Goal: Task Accomplishment & Management: Manage account settings

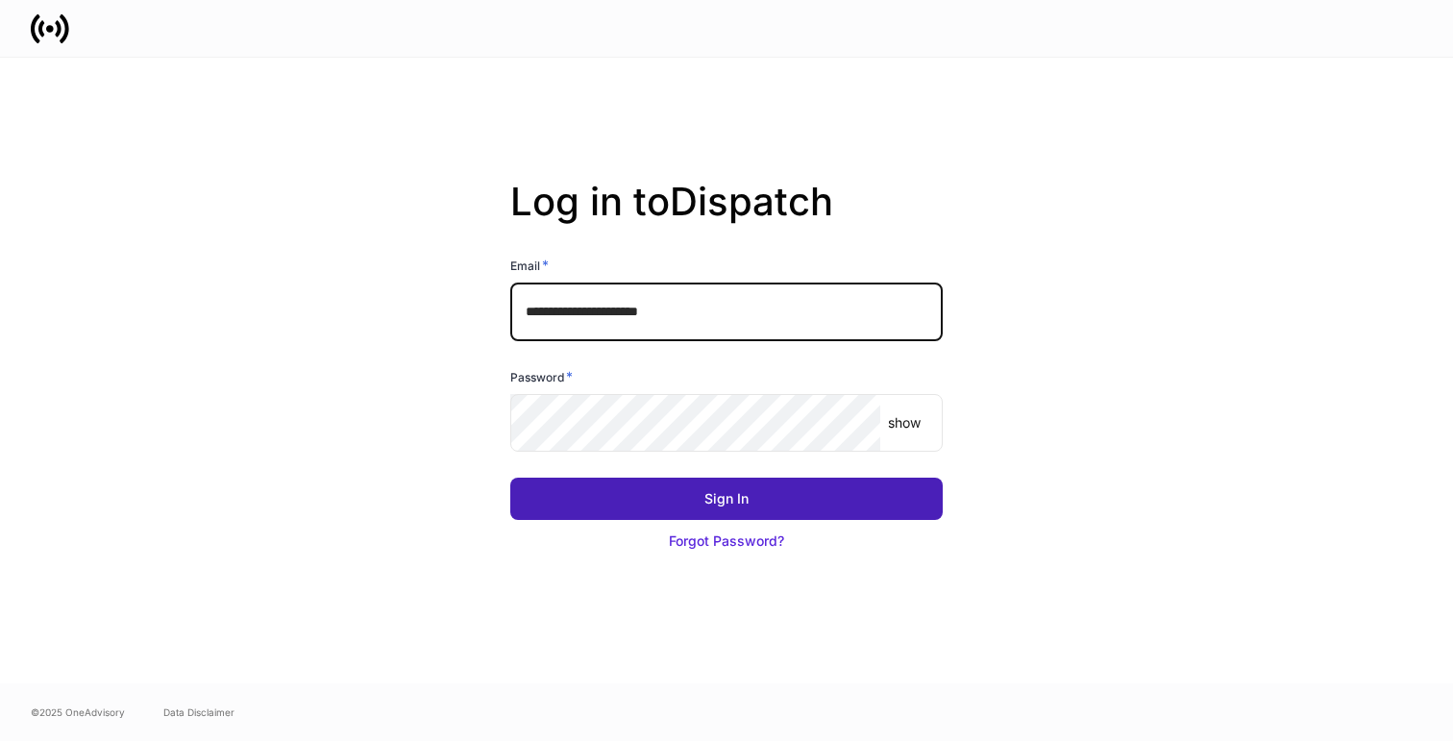
click at [755, 507] on button "Sign In" at bounding box center [726, 499] width 432 height 42
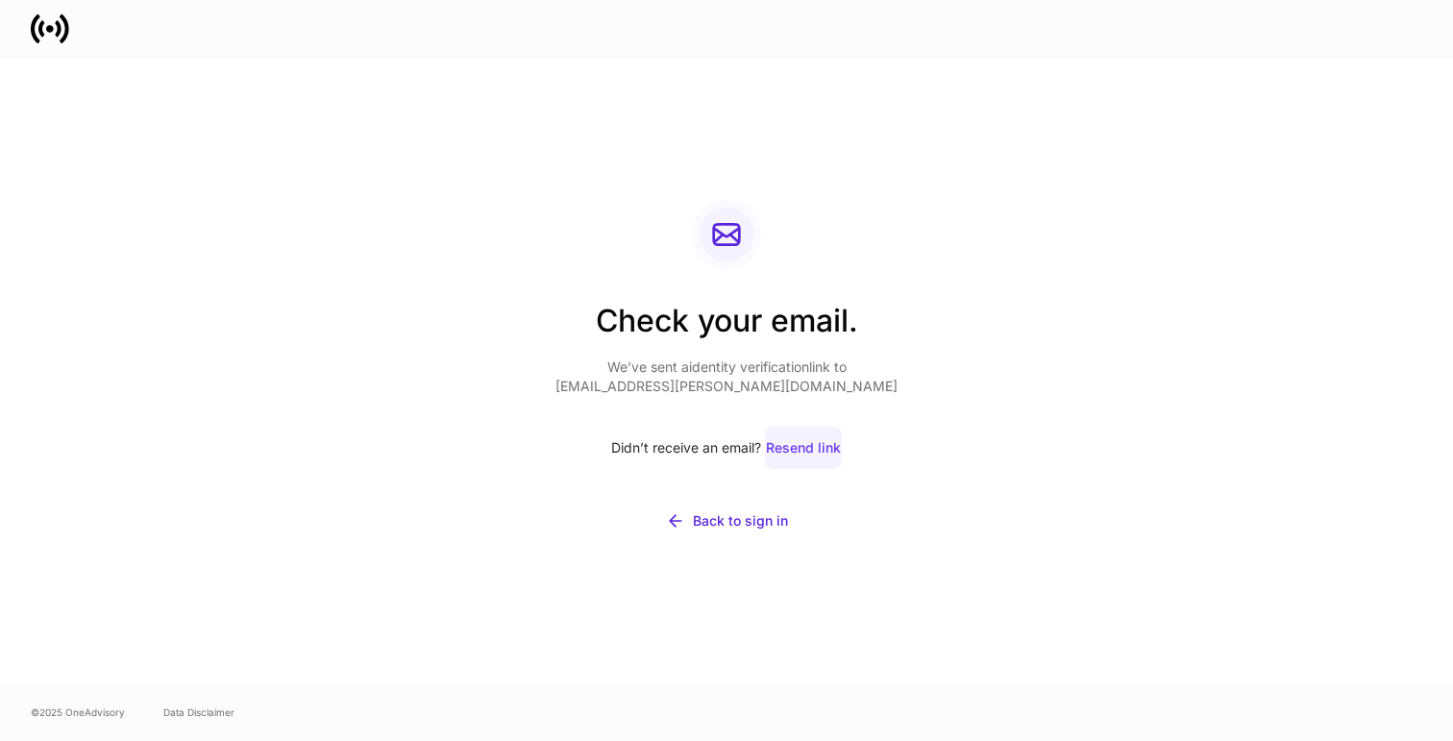
click at [796, 442] on div "Resend link" at bounding box center [803, 447] width 75 height 19
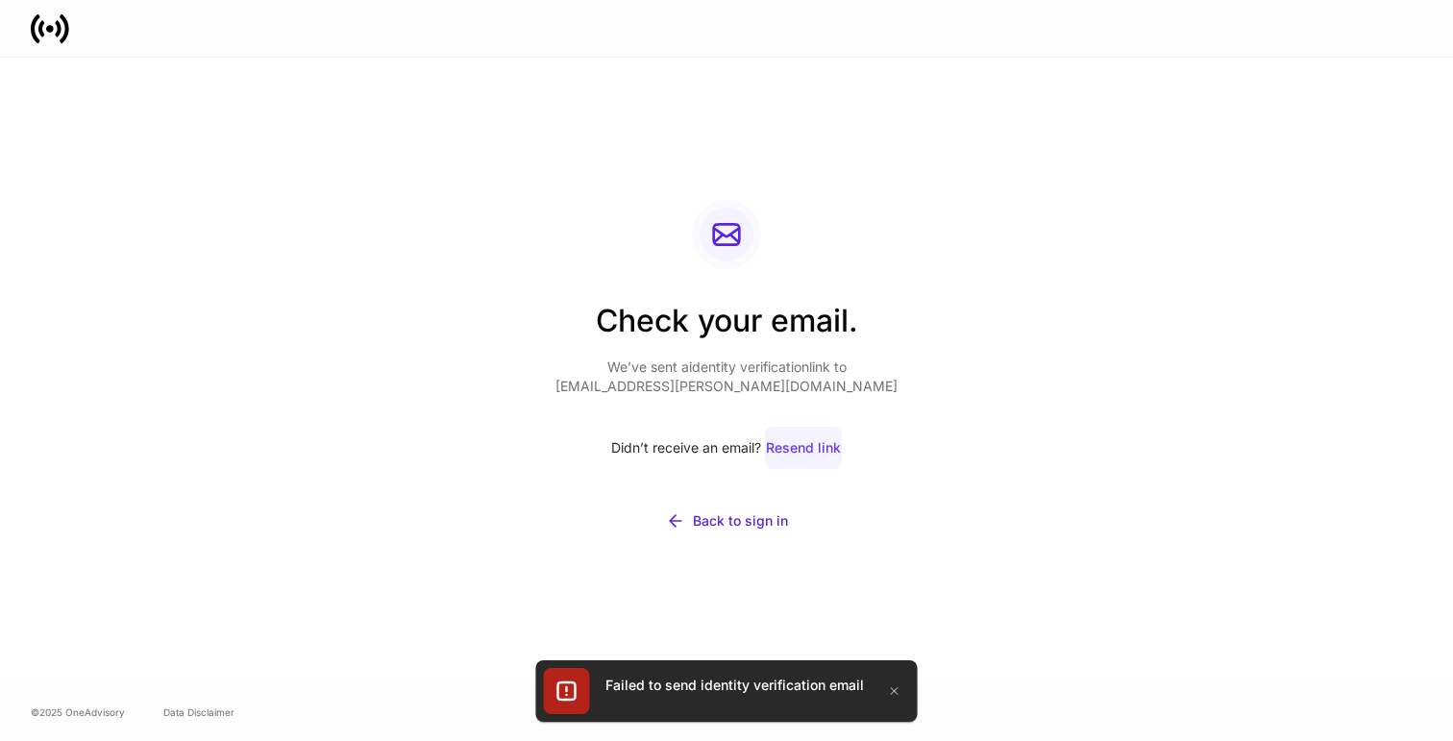
click at [815, 446] on div "Resend link" at bounding box center [803, 447] width 75 height 19
